Goal: Information Seeking & Learning: Learn about a topic

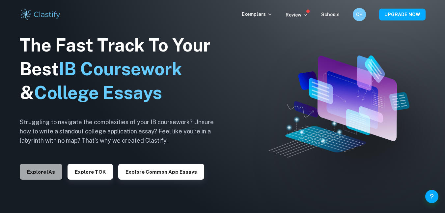
click at [47, 170] on button "Explore IAs" at bounding box center [41, 172] width 43 height 16
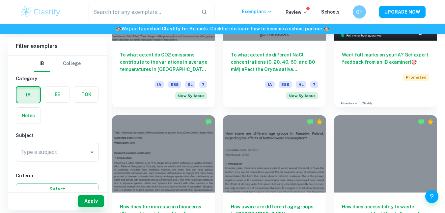
scroll to position [259, 0]
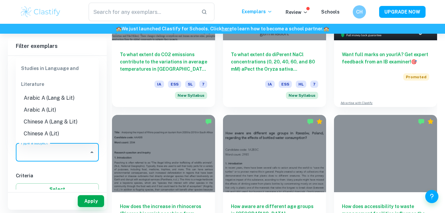
click at [51, 152] on input "Type a subject" at bounding box center [52, 152] width 67 height 13
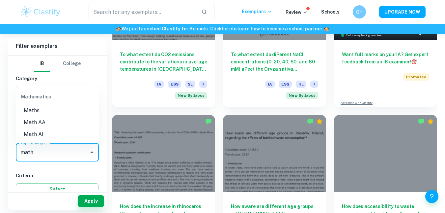
click at [32, 124] on li "Math AA" at bounding box center [57, 122] width 83 height 12
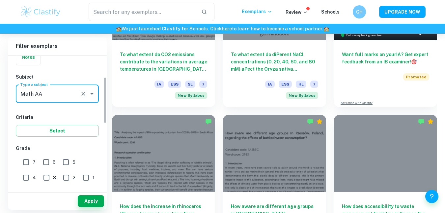
scroll to position [61, 0]
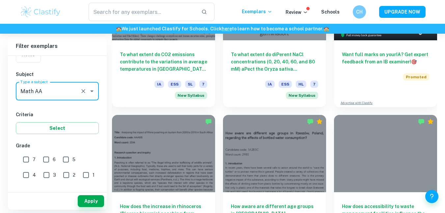
type input "Math AA"
click at [24, 159] on input "7" at bounding box center [25, 159] width 13 height 13
checkbox input "true"
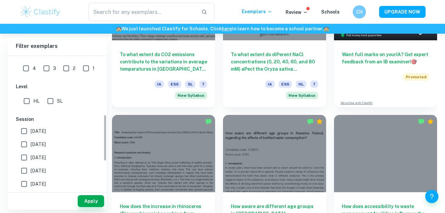
scroll to position [167, 0]
click at [55, 103] on input "SL" at bounding box center [50, 100] width 13 height 13
checkbox input "true"
click at [93, 198] on button "Apply" at bounding box center [91, 201] width 26 height 12
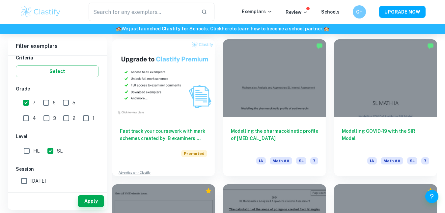
scroll to position [472, 0]
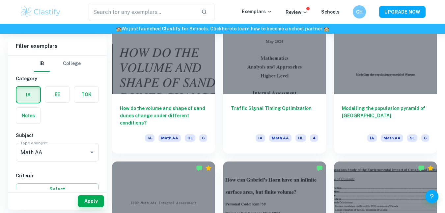
scroll to position [640, 0]
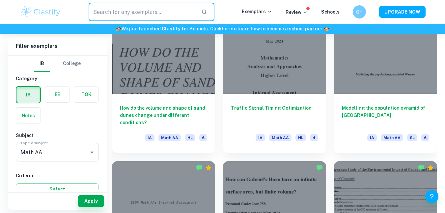
click at [141, 15] on input "text" at bounding box center [143, 12] width 108 height 18
type input "bottles"
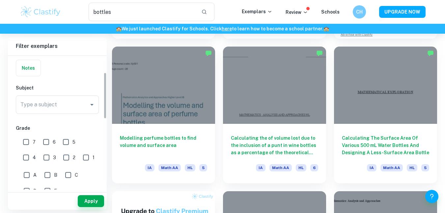
scroll to position [49, 0]
click at [25, 138] on input "7" at bounding box center [25, 140] width 13 height 13
checkbox input "true"
click at [90, 202] on button "Apply" at bounding box center [91, 201] width 26 height 12
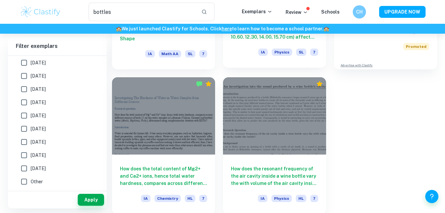
scroll to position [217, 0]
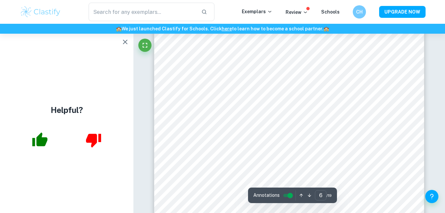
scroll to position [2149, 0]
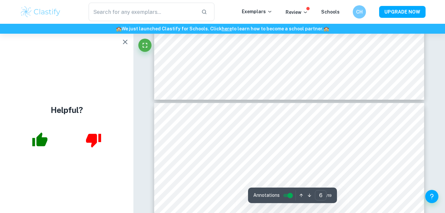
type input "7"
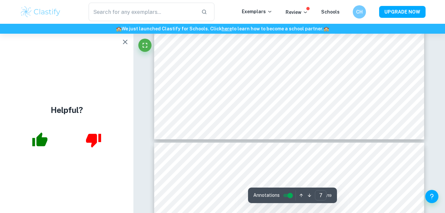
scroll to position [2678, 0]
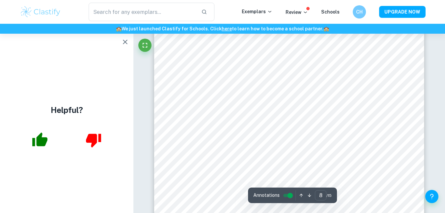
scroll to position [2951, 0]
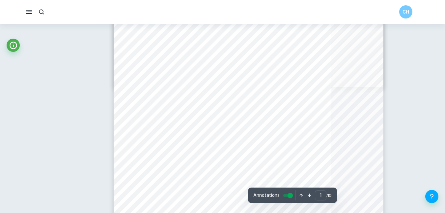
type input "13"
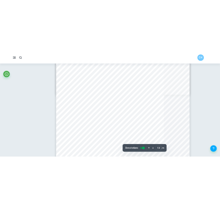
scroll to position [3954, 0]
